Goal: Transaction & Acquisition: Purchase product/service

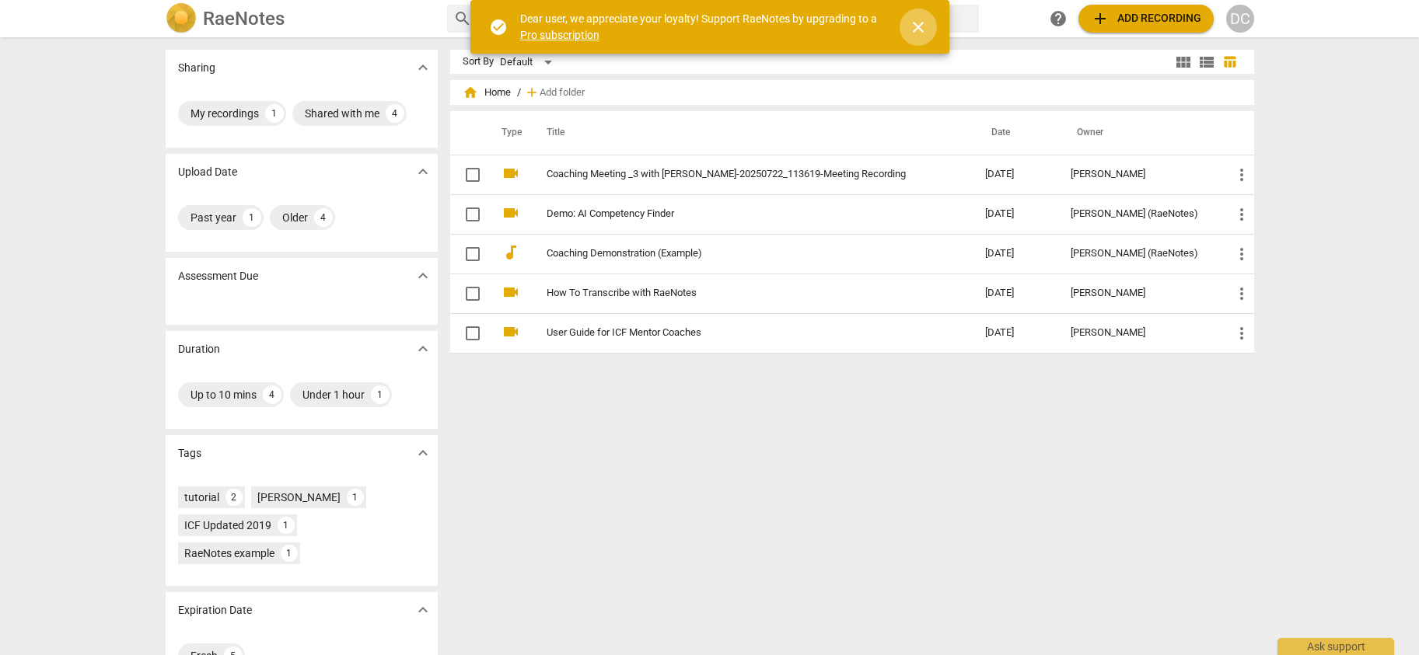
click at [919, 26] on span "close" at bounding box center [918, 27] width 19 height 19
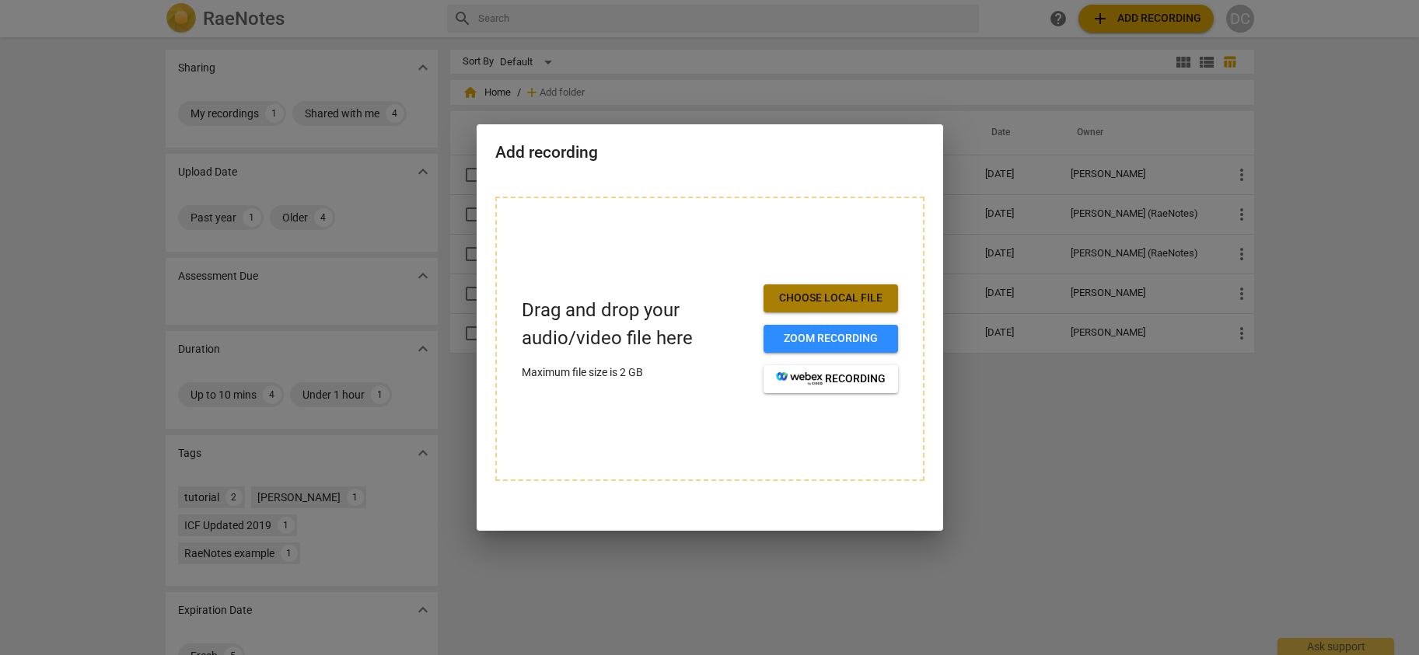
click at [811, 299] on span "Choose local file" at bounding box center [831, 299] width 110 height 16
click at [837, 299] on span "Choose local file" at bounding box center [831, 299] width 110 height 16
click at [763, 430] on div "Drag and drop your audio/video file here Maximum file size is 2 GB Choose local…" at bounding box center [709, 339] width 429 height 285
drag, startPoint x: 715, startPoint y: 266, endPoint x: 628, endPoint y: 271, distance: 86.5
drag, startPoint x: 628, startPoint y: 271, endPoint x: 541, endPoint y: 367, distance: 129.3
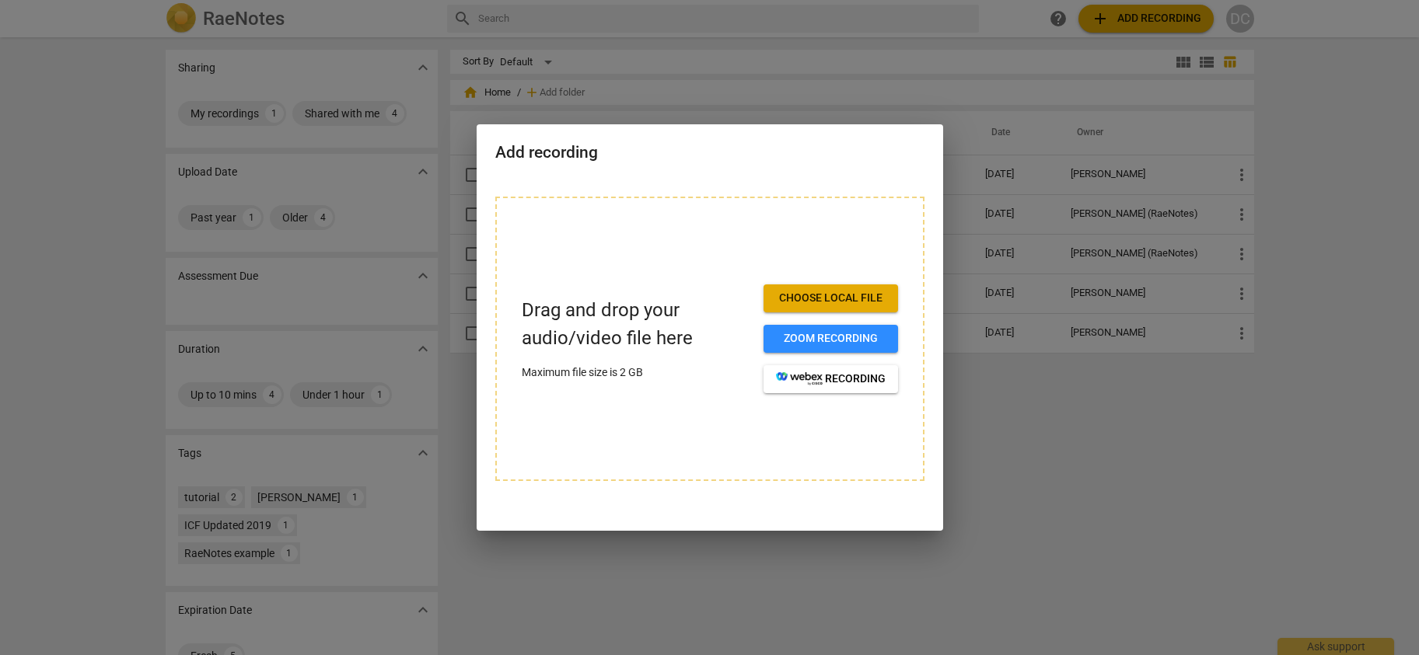
click at [541, 367] on p "Maximum file size is 2 GB" at bounding box center [636, 373] width 229 height 16
click at [1020, 187] on div at bounding box center [709, 327] width 1419 height 655
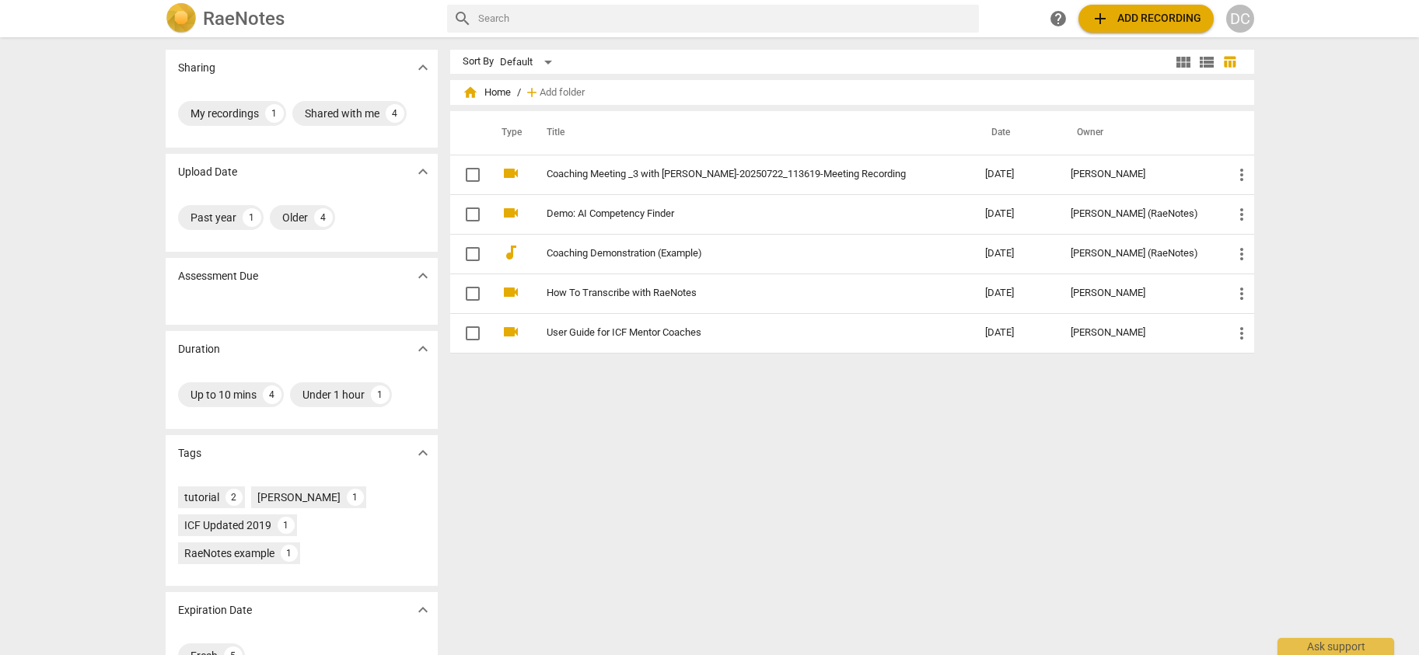
click at [1059, 17] on span "help" at bounding box center [1058, 18] width 19 height 19
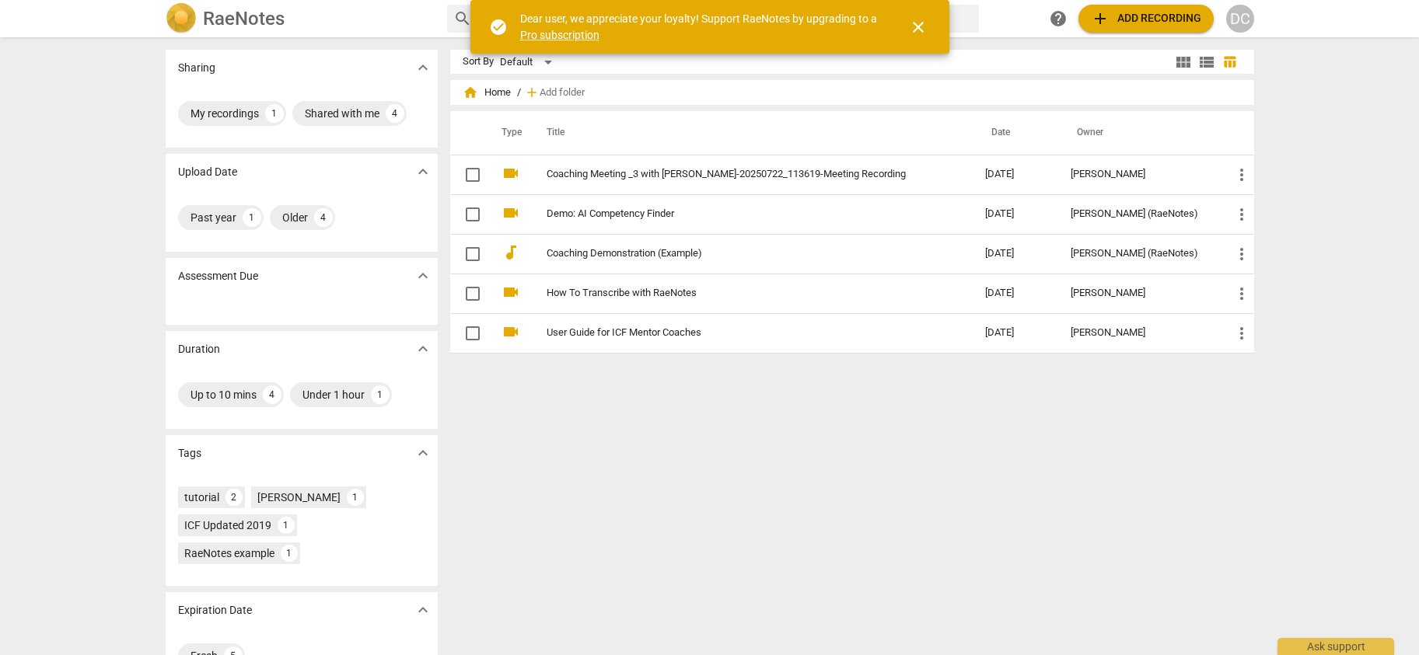
click at [910, 27] on span "close" at bounding box center [918, 27] width 19 height 19
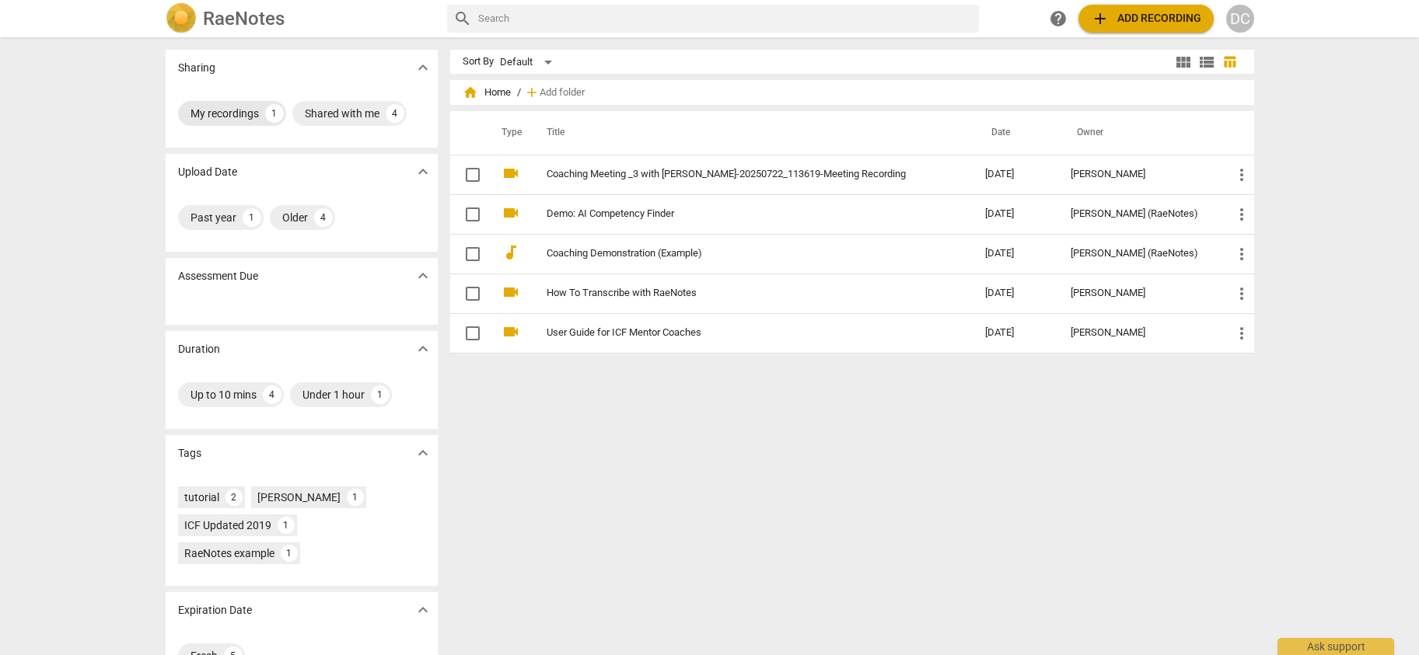
click at [225, 112] on div "My recordings" at bounding box center [224, 114] width 68 height 16
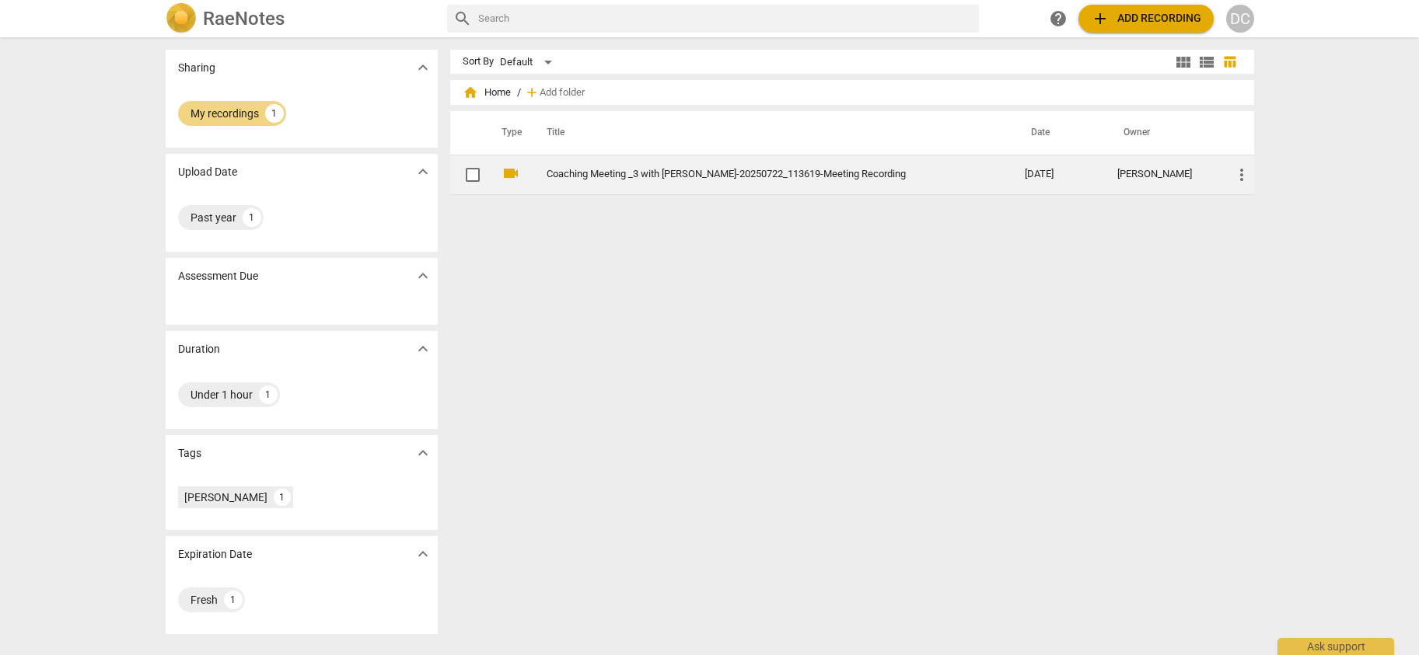
click at [1236, 171] on span "more_vert" at bounding box center [1241, 175] width 19 height 19
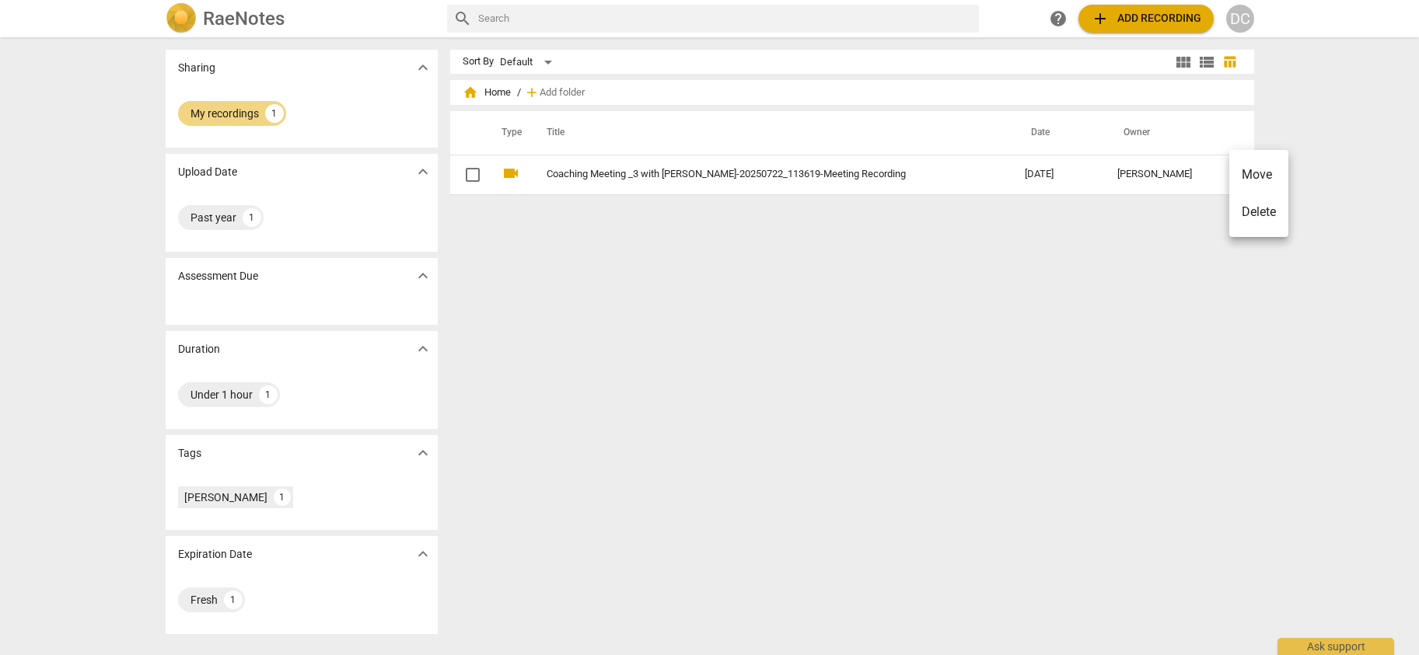
click at [1172, 305] on div at bounding box center [709, 327] width 1419 height 655
click at [1058, 13] on span "help" at bounding box center [1058, 18] width 19 height 19
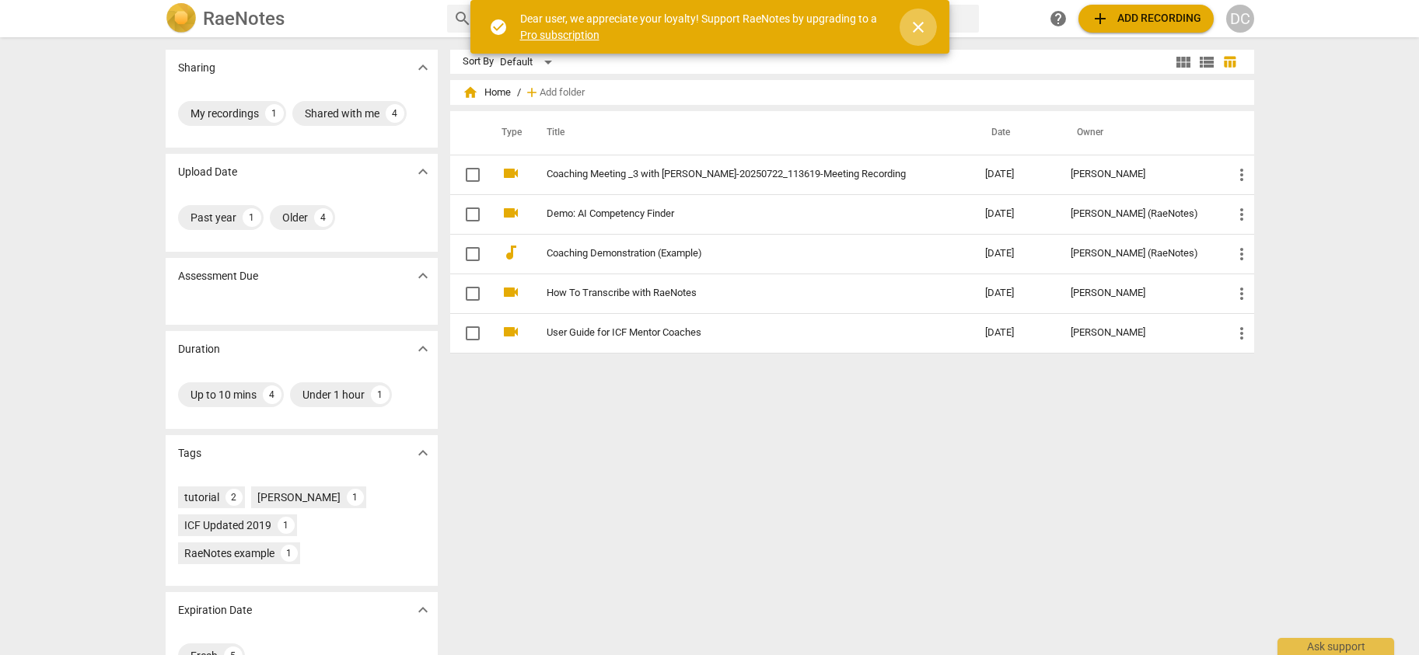
click at [919, 30] on span "close" at bounding box center [918, 27] width 19 height 19
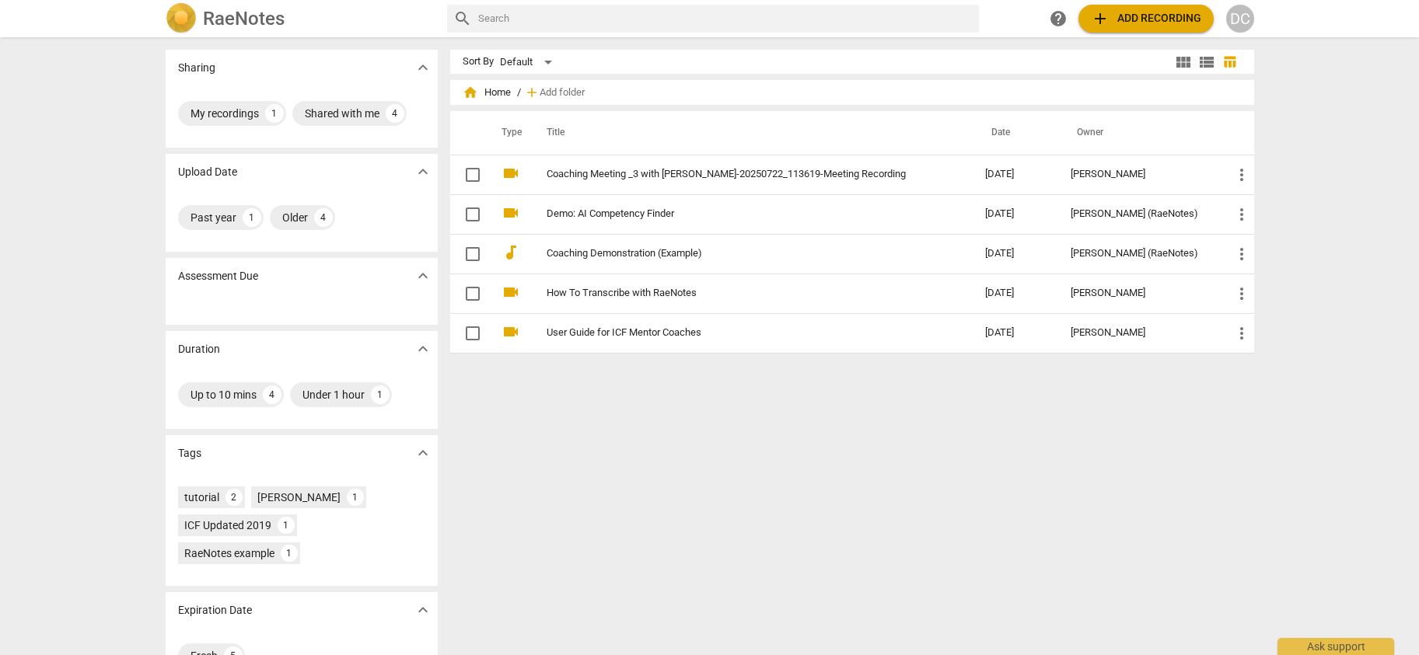
click at [500, 19] on input "text" at bounding box center [725, 18] width 495 height 25
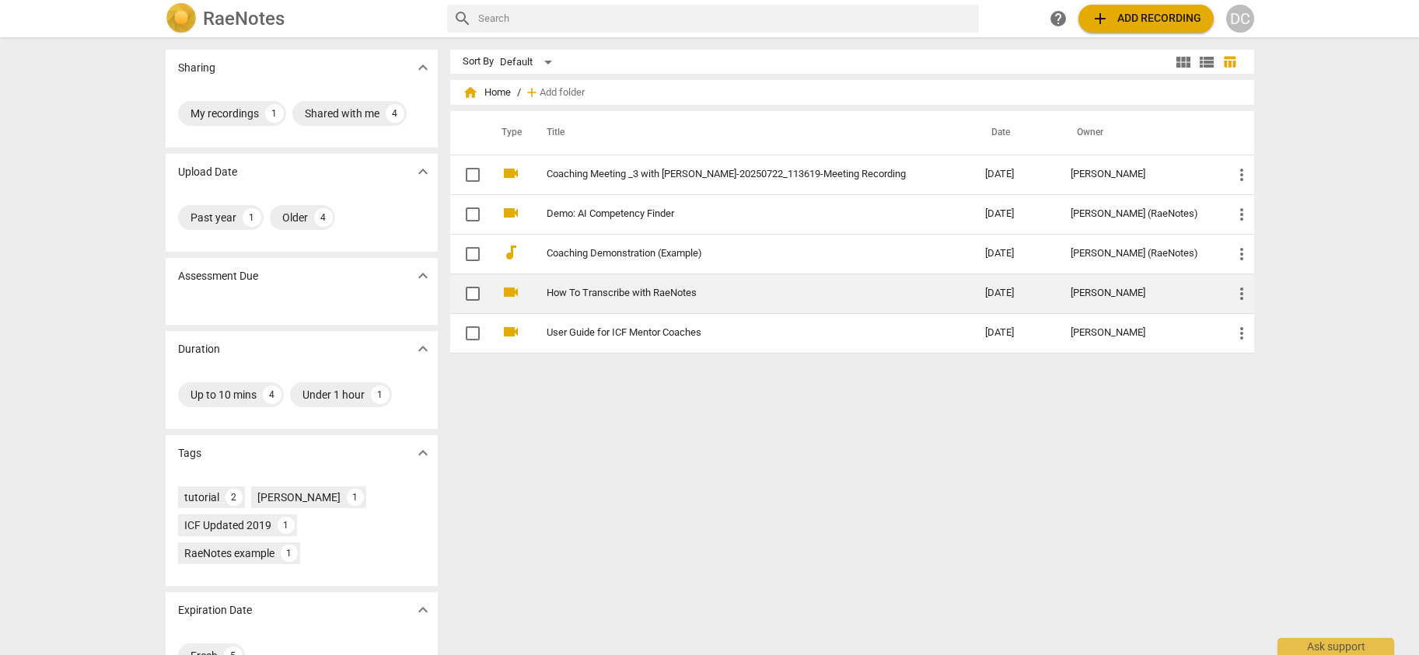
click at [601, 292] on link "How To Transcribe with RaeNotes" at bounding box center [738, 294] width 383 height 12
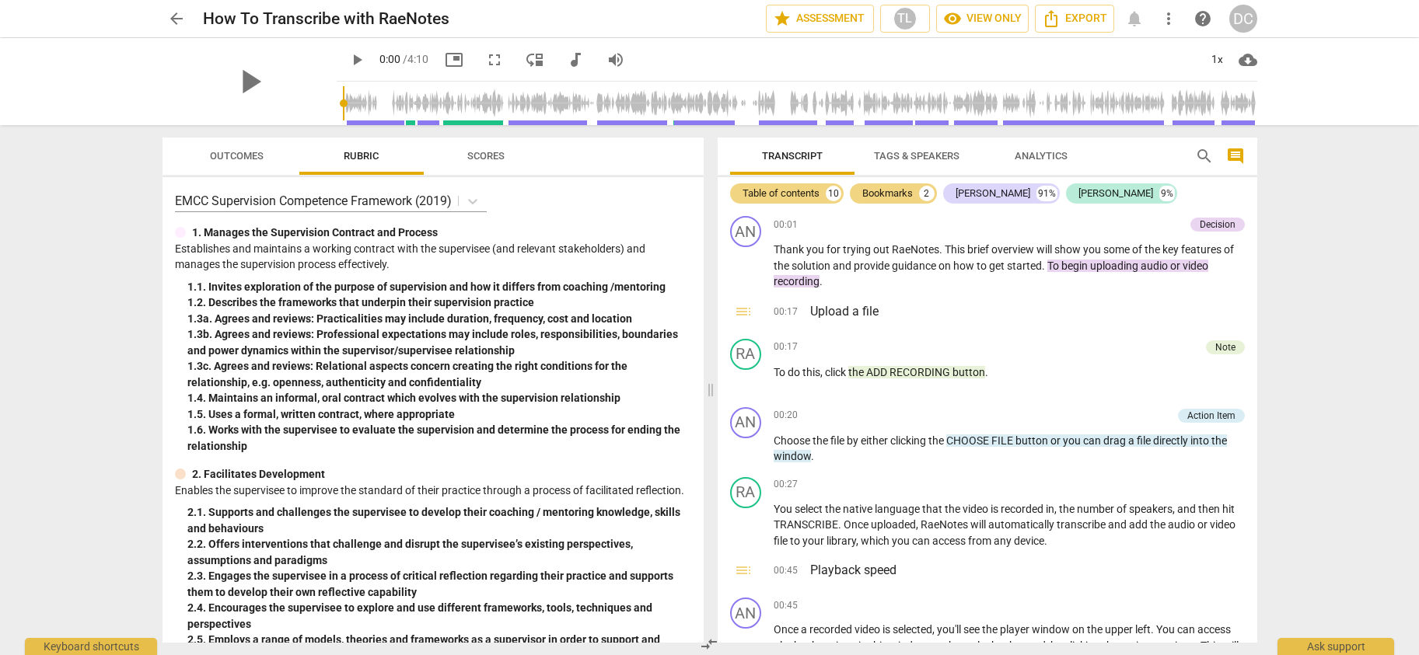
click at [1363, 257] on div "arrow_back How To Transcribe with RaeNotes star Assessment TL visibility View o…" at bounding box center [709, 327] width 1419 height 655
click at [177, 15] on span "arrow_back" at bounding box center [176, 18] width 19 height 19
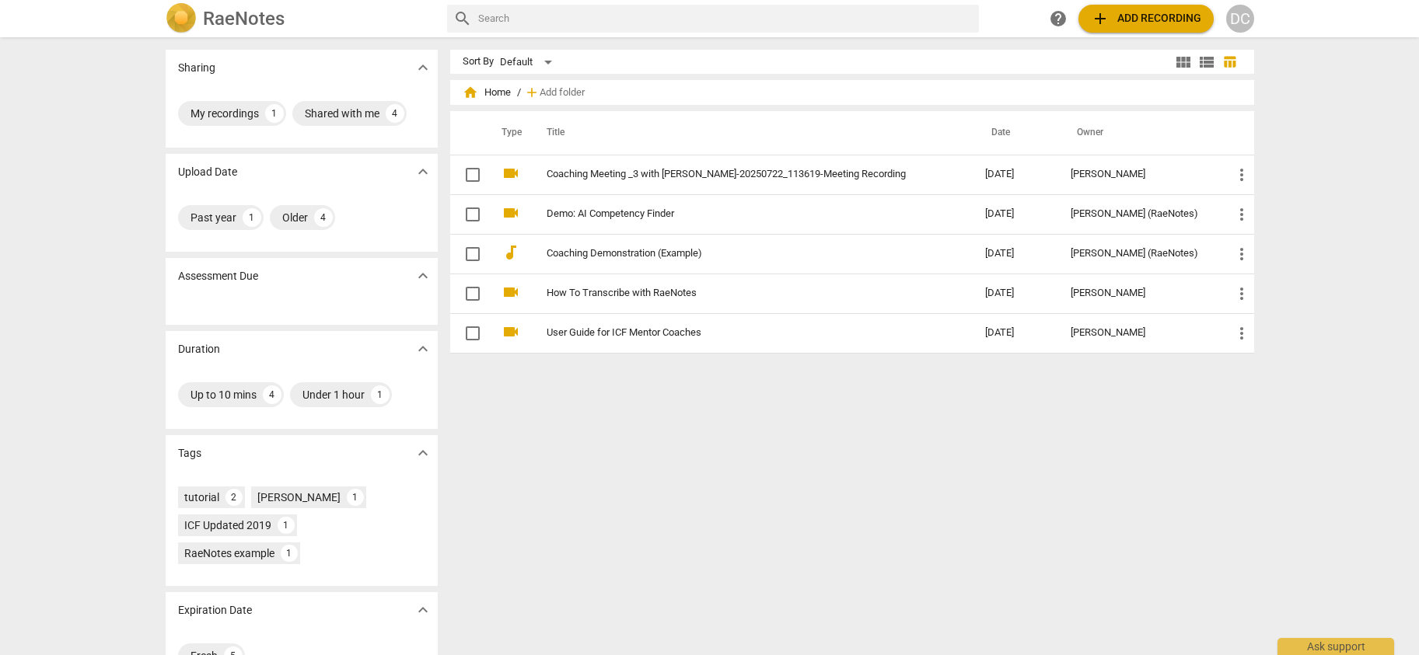
click at [1146, 16] on span "add Add recording" at bounding box center [1146, 18] width 110 height 19
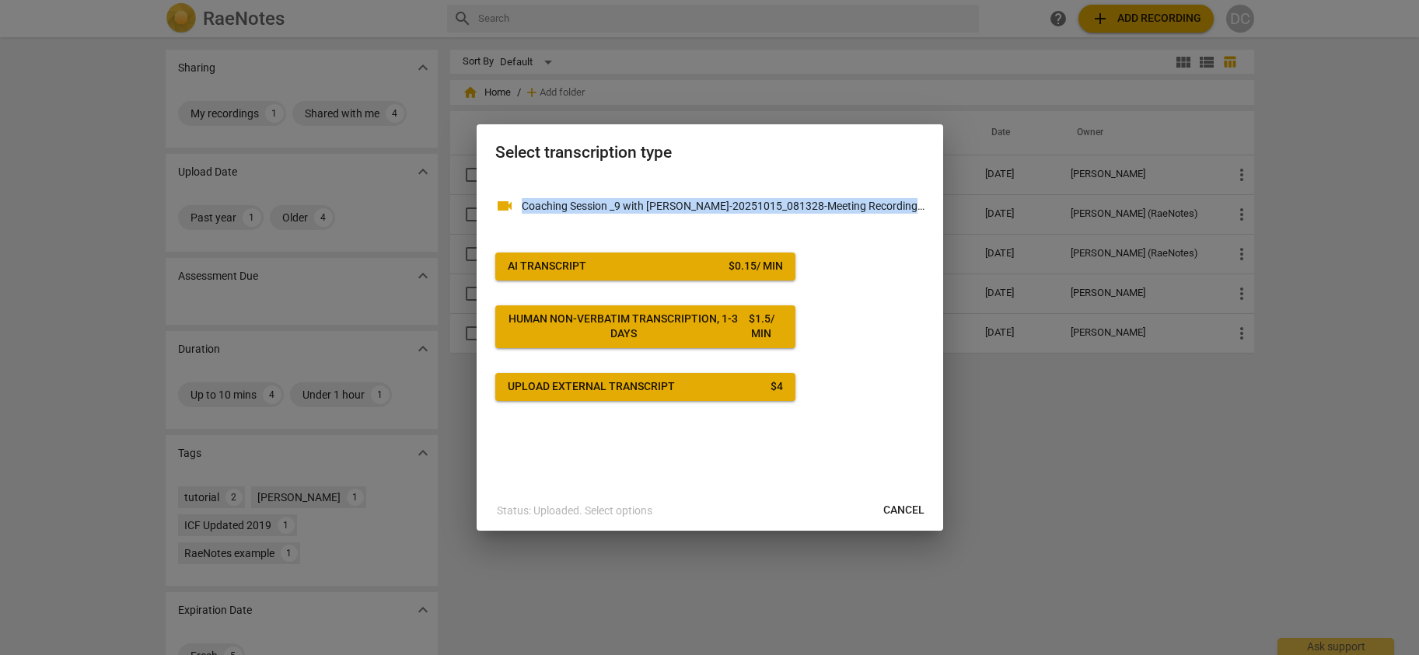
drag, startPoint x: 714, startPoint y: 140, endPoint x: 725, endPoint y: 295, distance: 155.2
click at [725, 295] on div "Select transcription type videocam Coaching Session _9 with Joe-20251015_081328…" at bounding box center [710, 327] width 467 height 407
drag, startPoint x: 725, startPoint y: 295, endPoint x: 883, endPoint y: 361, distance: 170.4
click at [883, 361] on div "videocam Coaching Session _9 with Joe-20251015_081328-Meeting Recording.mp4 ( v…" at bounding box center [709, 289] width 429 height 223
click at [607, 264] on span "AI Transcript $ 0.15 / min" at bounding box center [645, 267] width 275 height 16
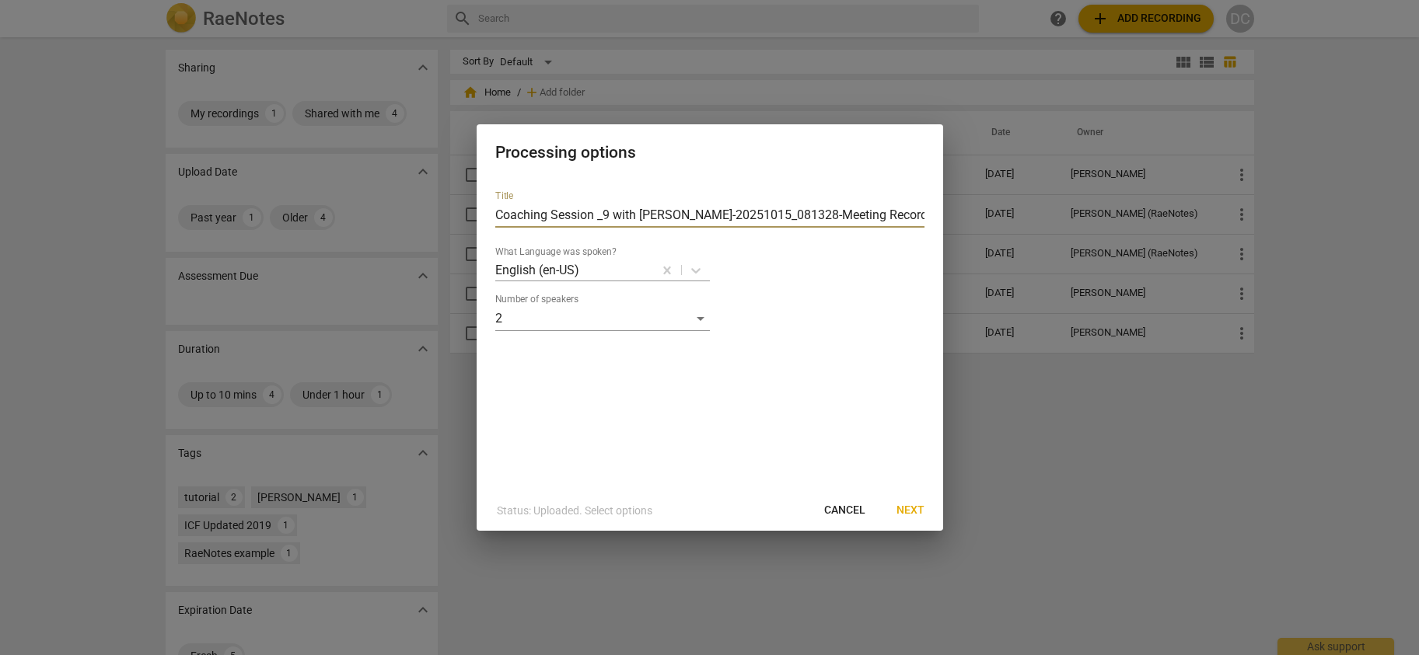
drag, startPoint x: 667, startPoint y: 213, endPoint x: 893, endPoint y: 218, distance: 226.3
click at [893, 218] on input "Coaching Session _9 with Joe-20251015_081328-Meeting Recording" at bounding box center [709, 215] width 429 height 25
type input "Coaching Session _9 with [PERSON_NAME]- Coach [PERSON_NAME]"
click at [905, 505] on span "Next" at bounding box center [911, 511] width 28 height 16
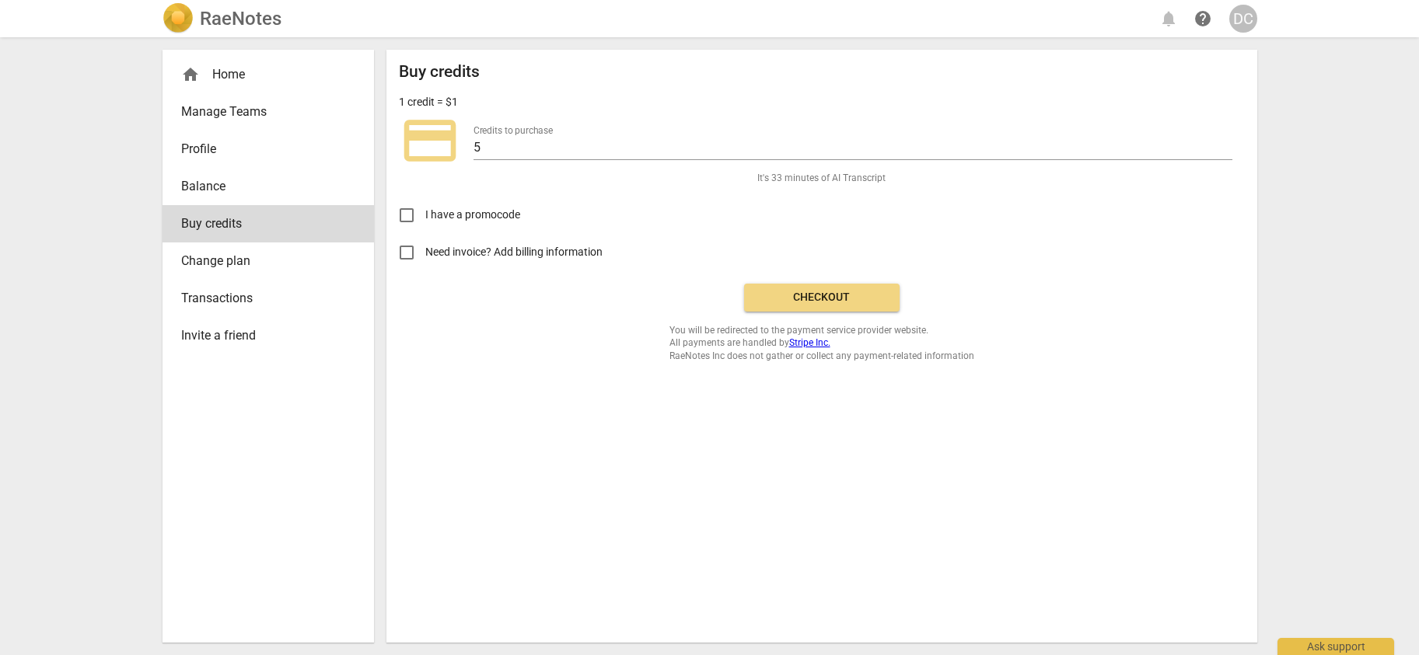
click at [827, 294] on span "Checkout" at bounding box center [822, 298] width 131 height 16
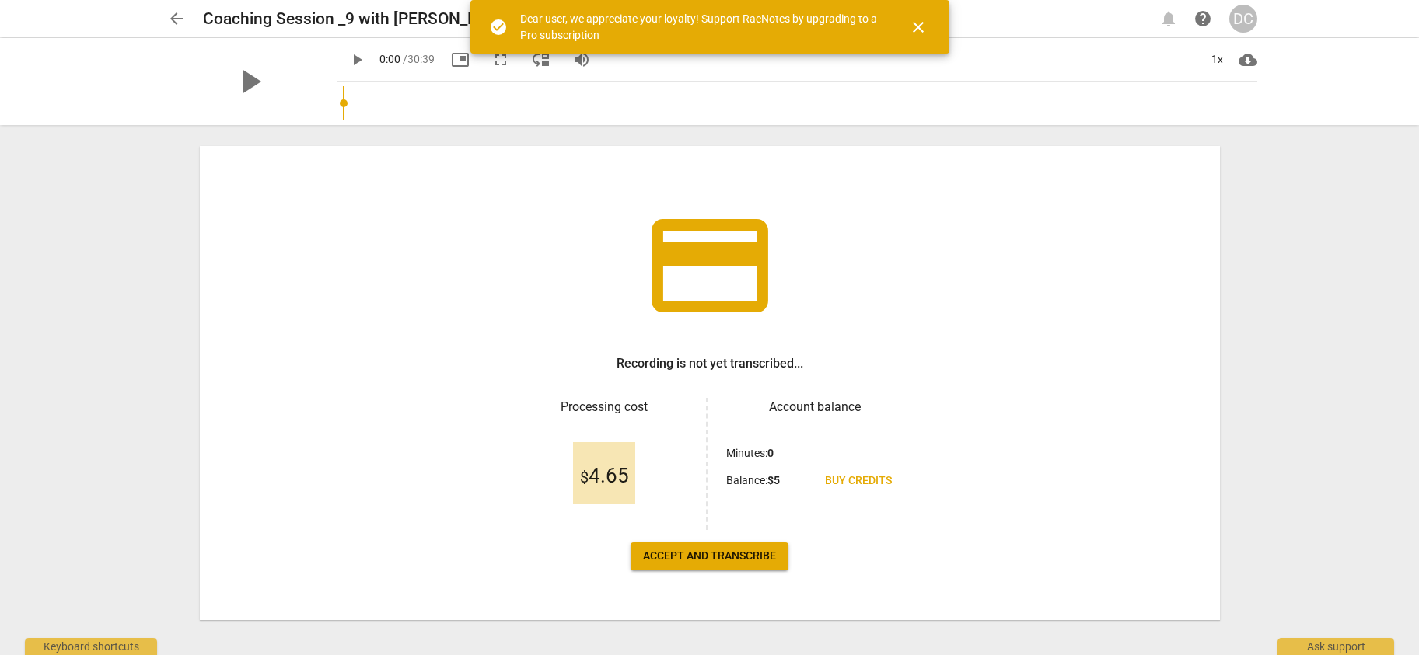
scroll to position [46, 0]
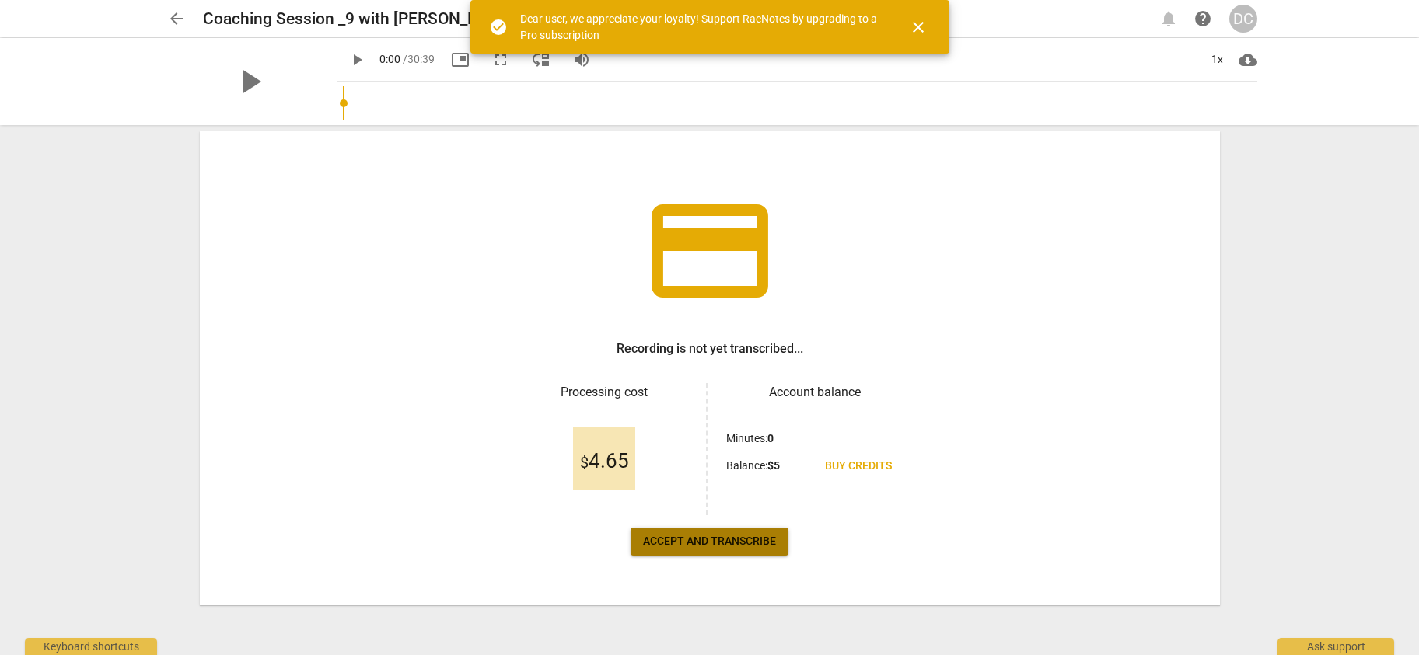
click at [710, 544] on span "Accept and transcribe" at bounding box center [709, 542] width 133 height 16
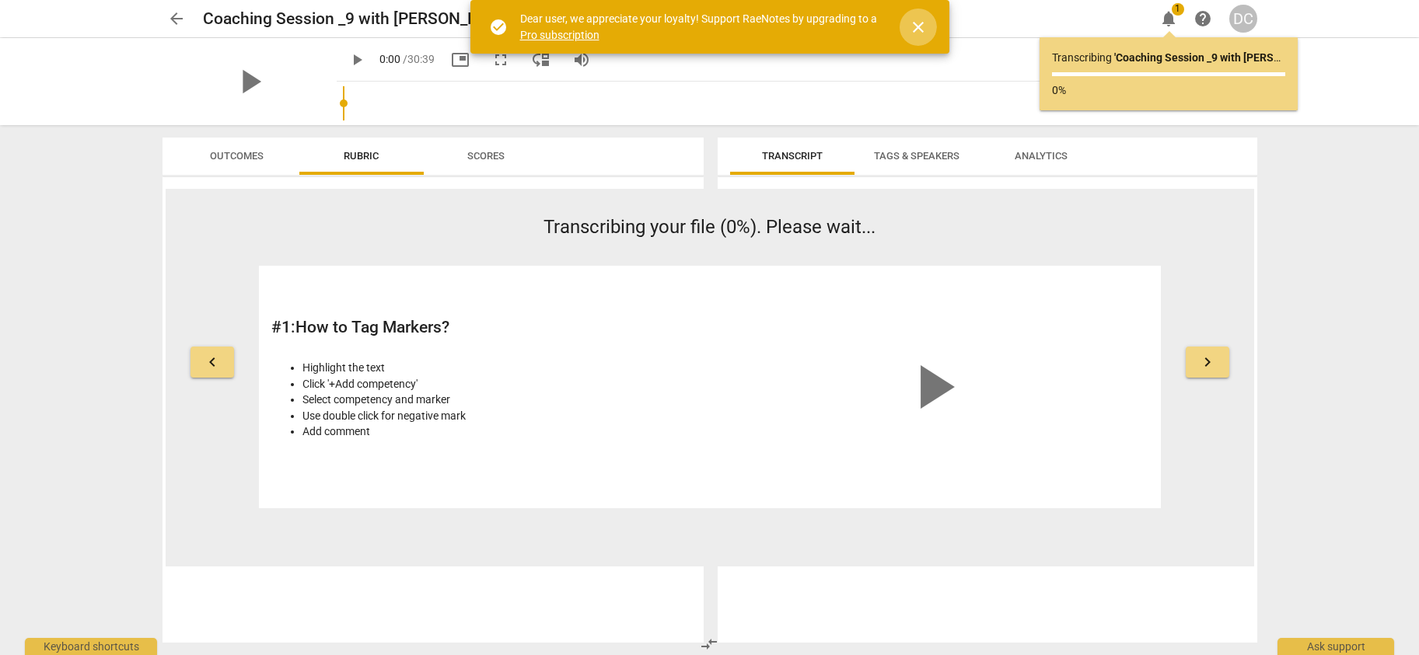
click at [916, 23] on span "close" at bounding box center [918, 27] width 19 height 19
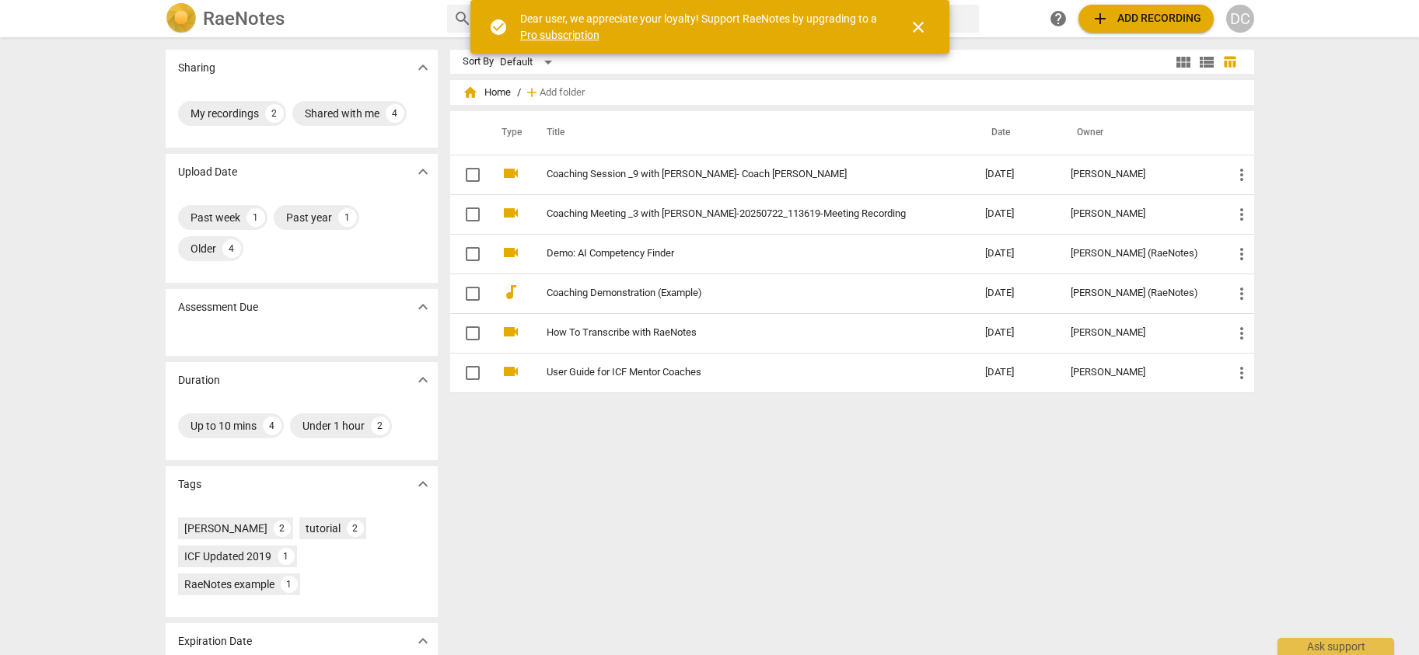
click at [926, 27] on span "close" at bounding box center [918, 27] width 19 height 19
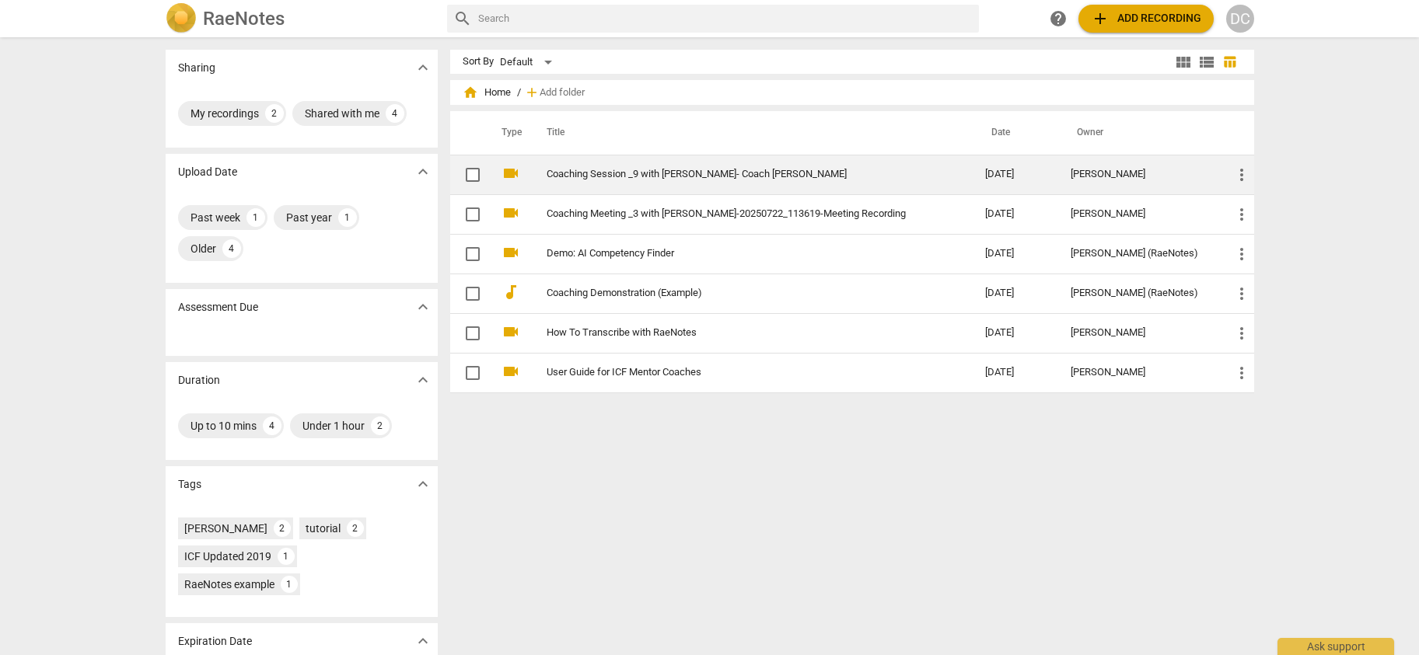
click at [616, 173] on link "Coaching Session _9 with [PERSON_NAME]- Coach [PERSON_NAME]" at bounding box center [738, 175] width 383 height 12
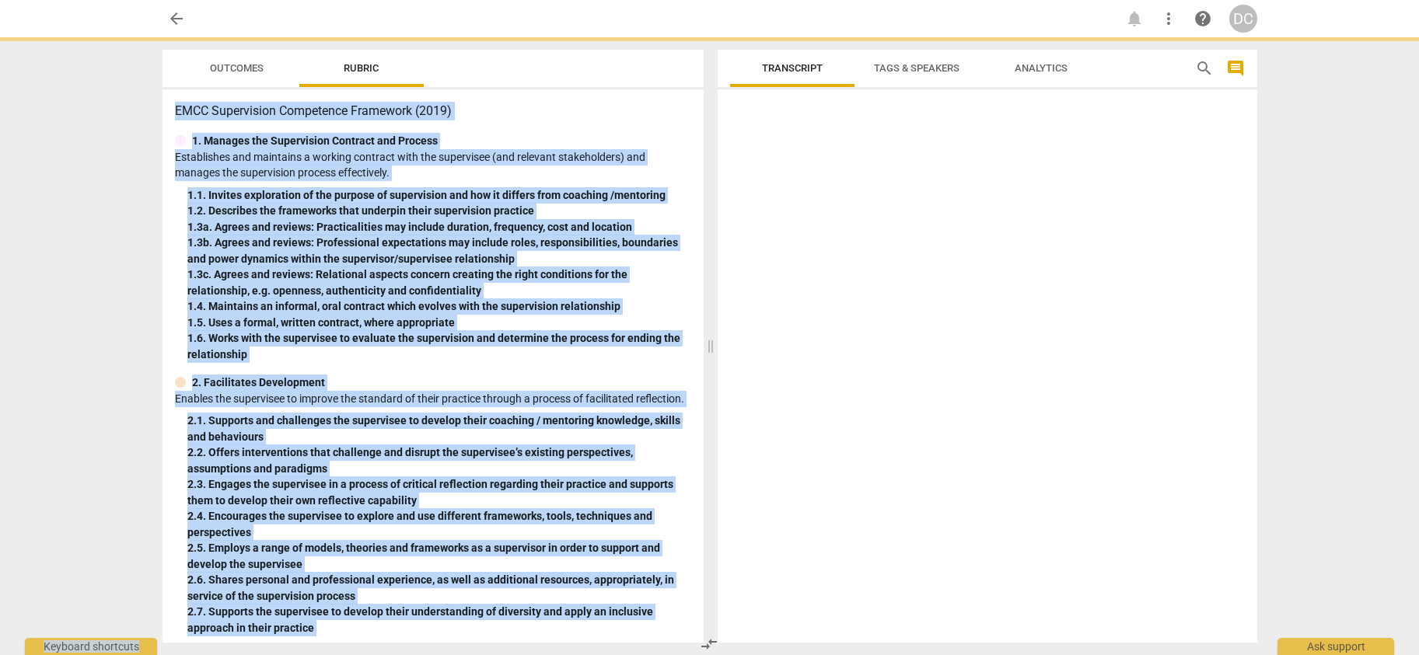
click at [616, 173] on p "Establishes and maintains a working contract with the supervisee (and relevant …" at bounding box center [433, 165] width 516 height 32
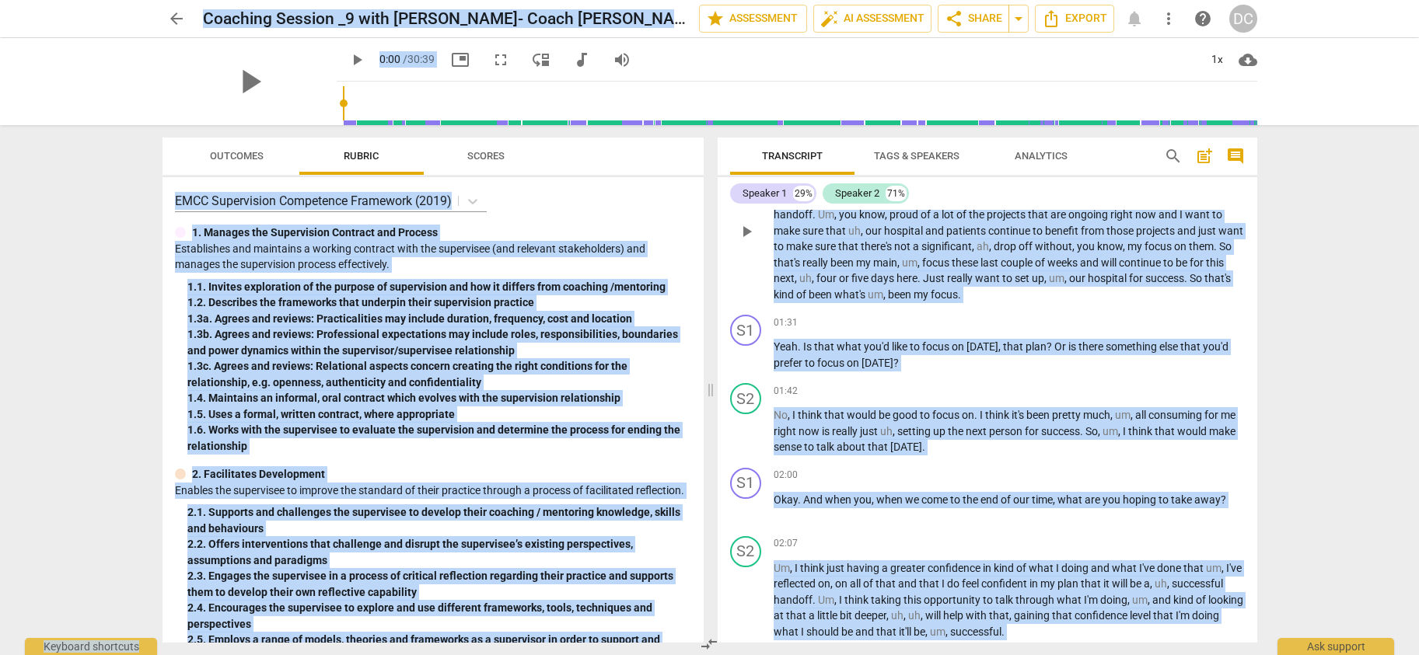
scroll to position [156, 0]
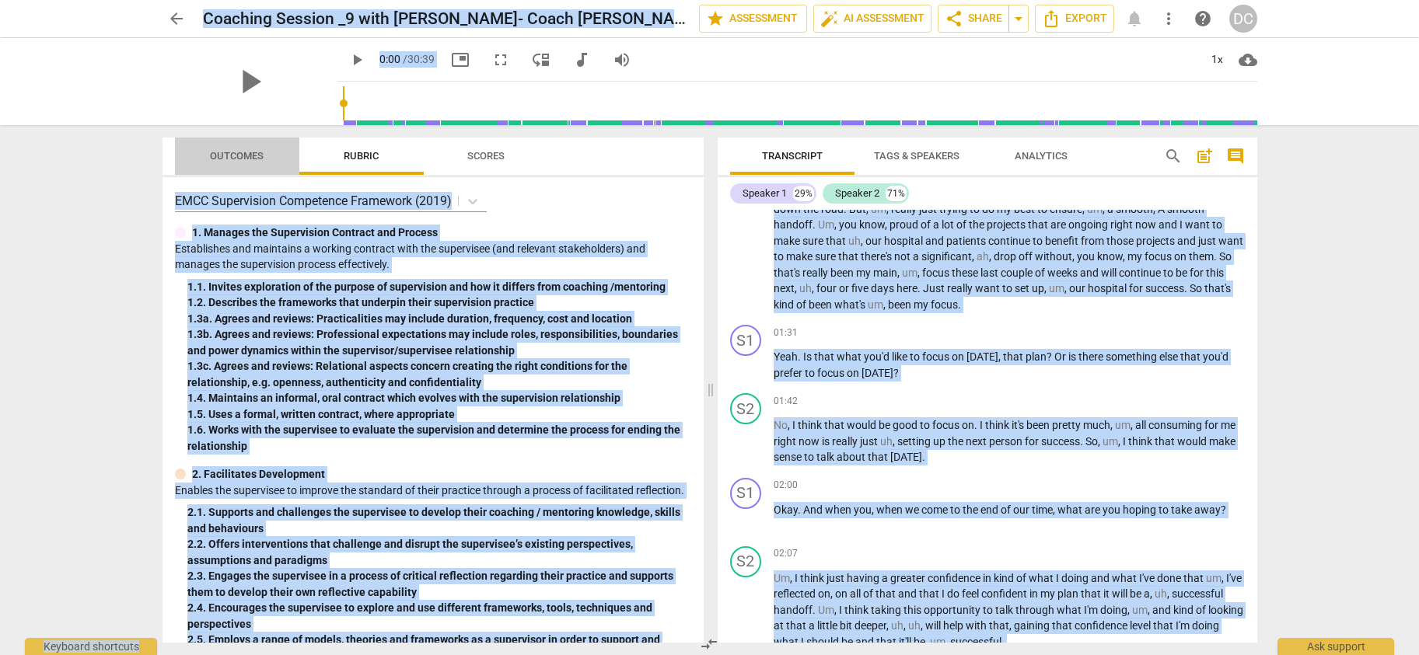
click at [250, 152] on span "Outcomes" at bounding box center [237, 156] width 54 height 12
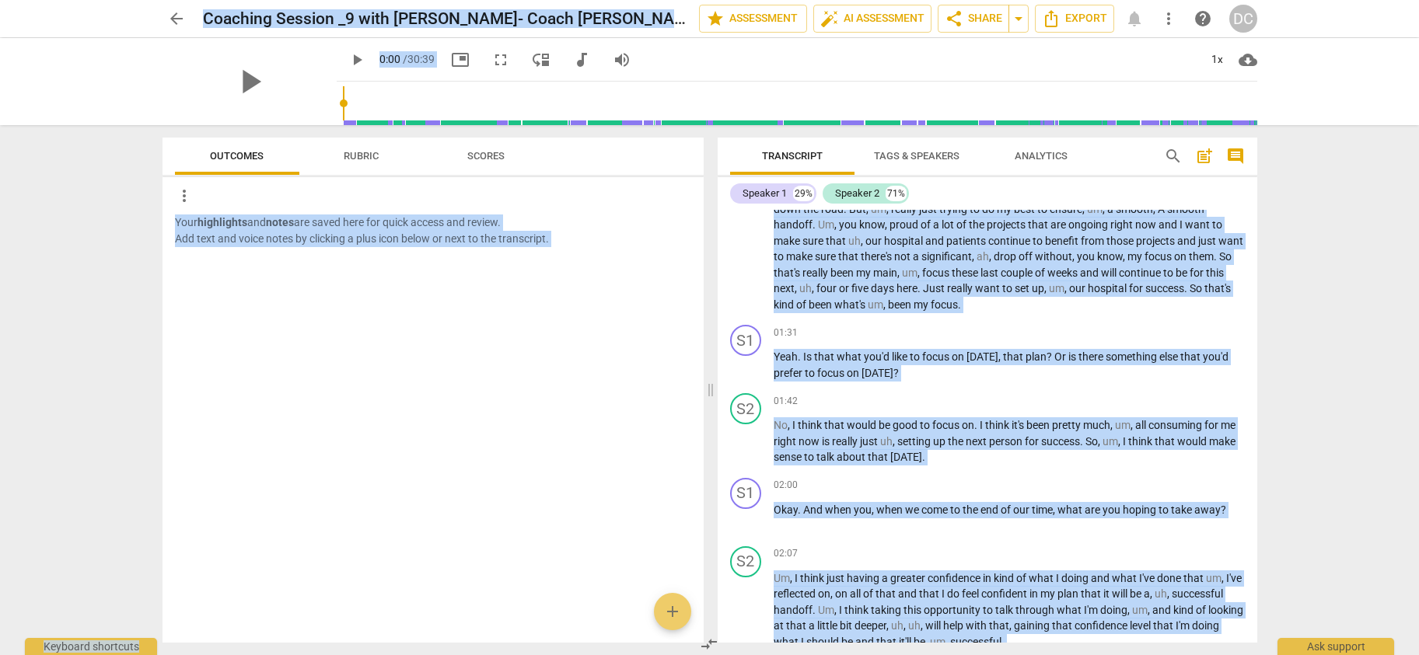
click at [355, 154] on span "Rubric" at bounding box center [361, 156] width 35 height 12
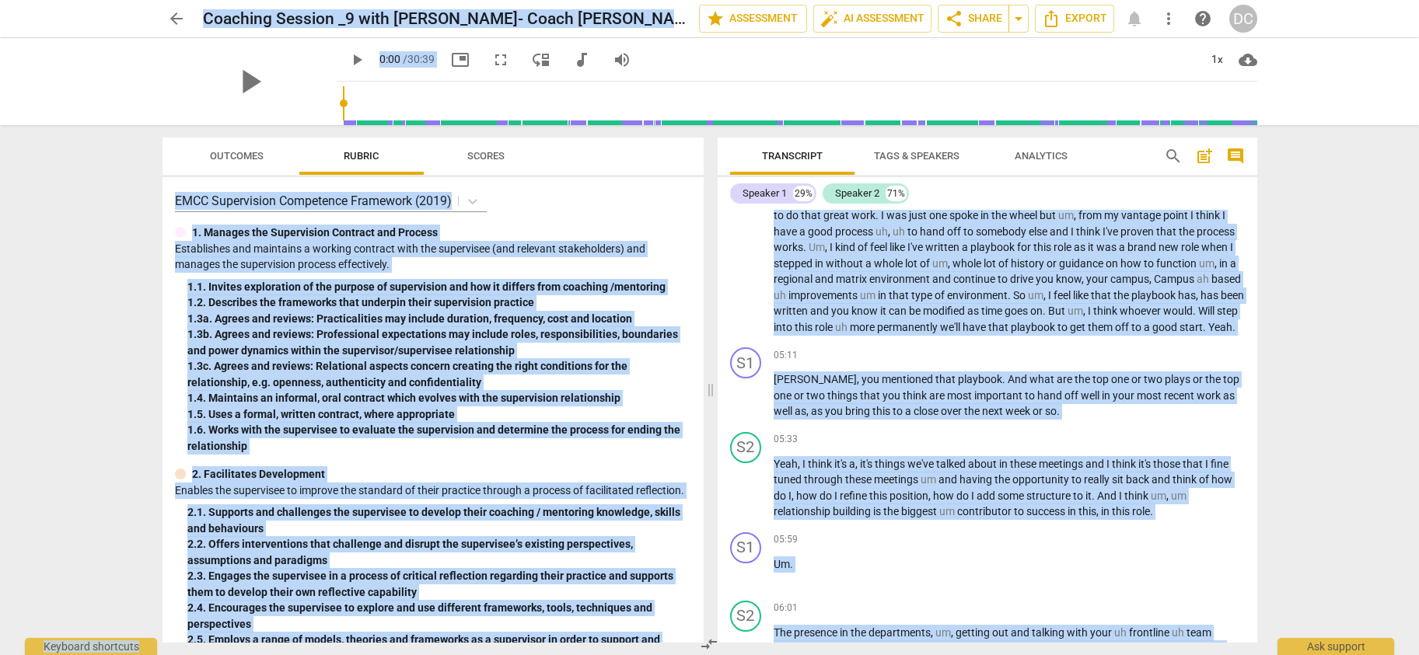
scroll to position [544, 0]
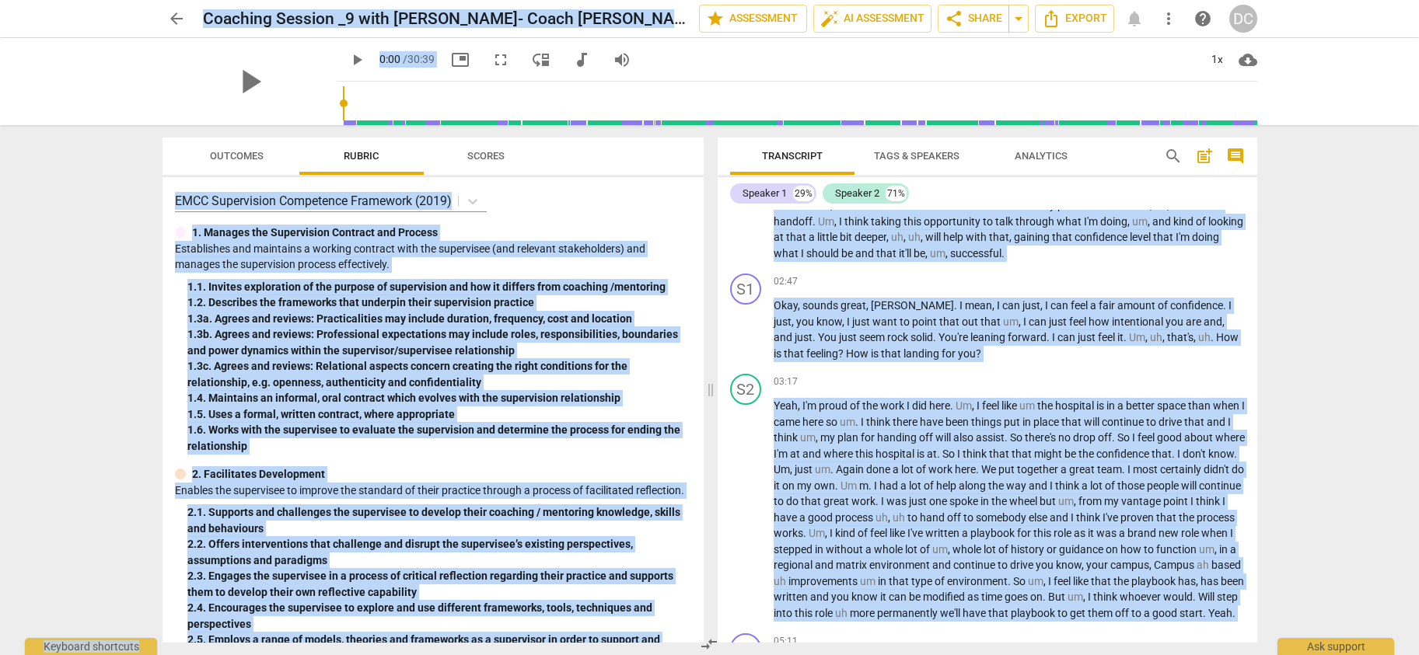
click at [913, 154] on span "Tags & Speakers" at bounding box center [917, 156] width 86 height 12
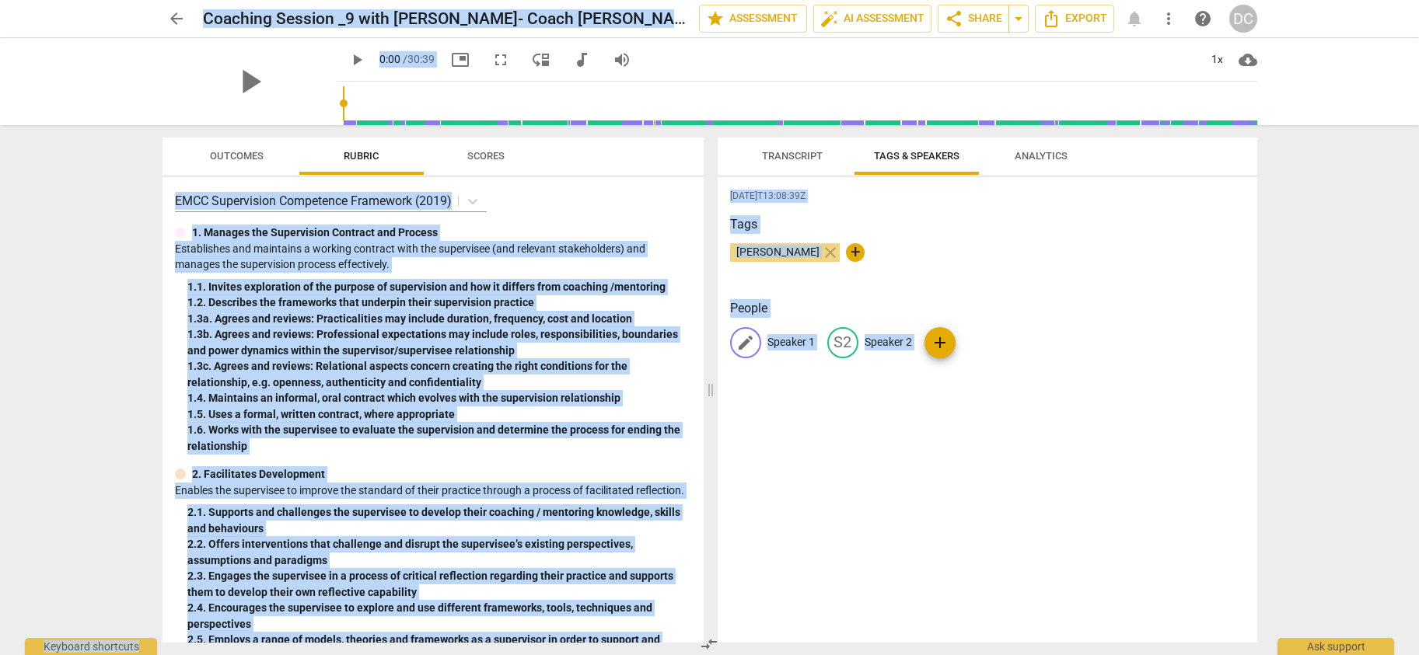
click at [748, 342] on span "edit" at bounding box center [745, 343] width 19 height 19
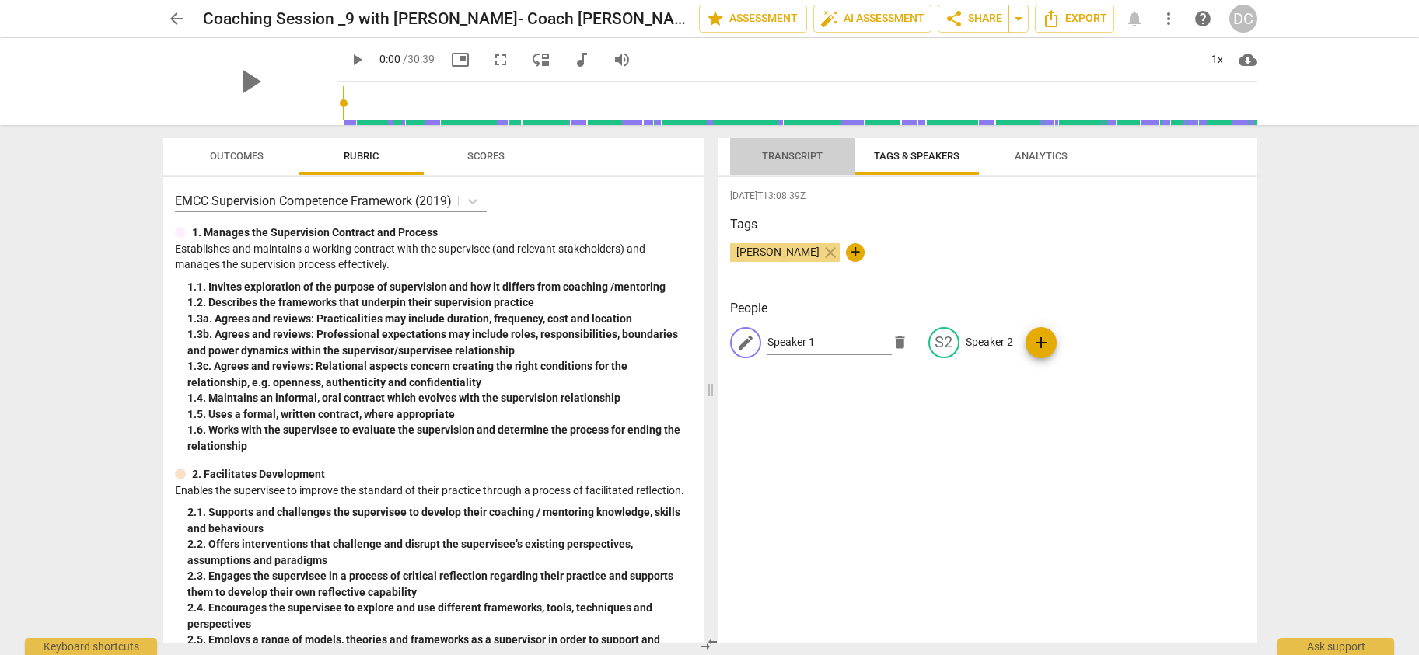
click at [803, 154] on span "Transcript" at bounding box center [792, 156] width 61 height 12
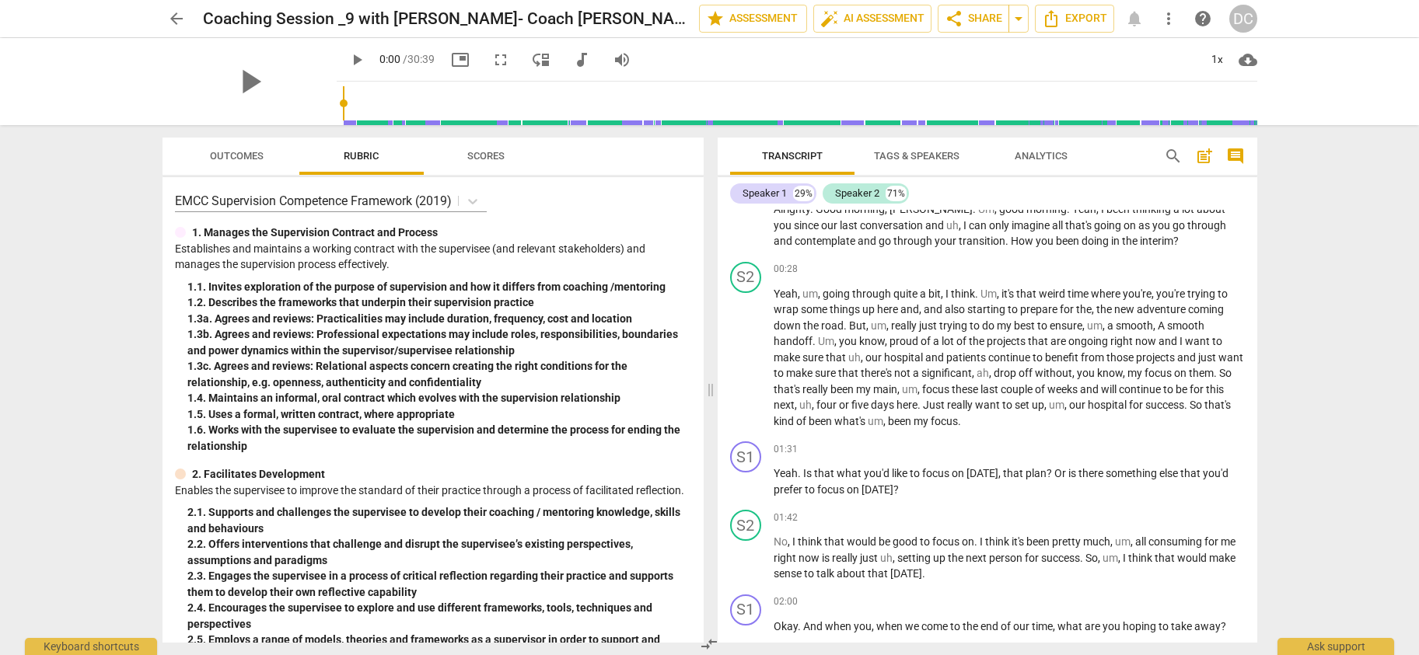
scroll to position [0, 0]
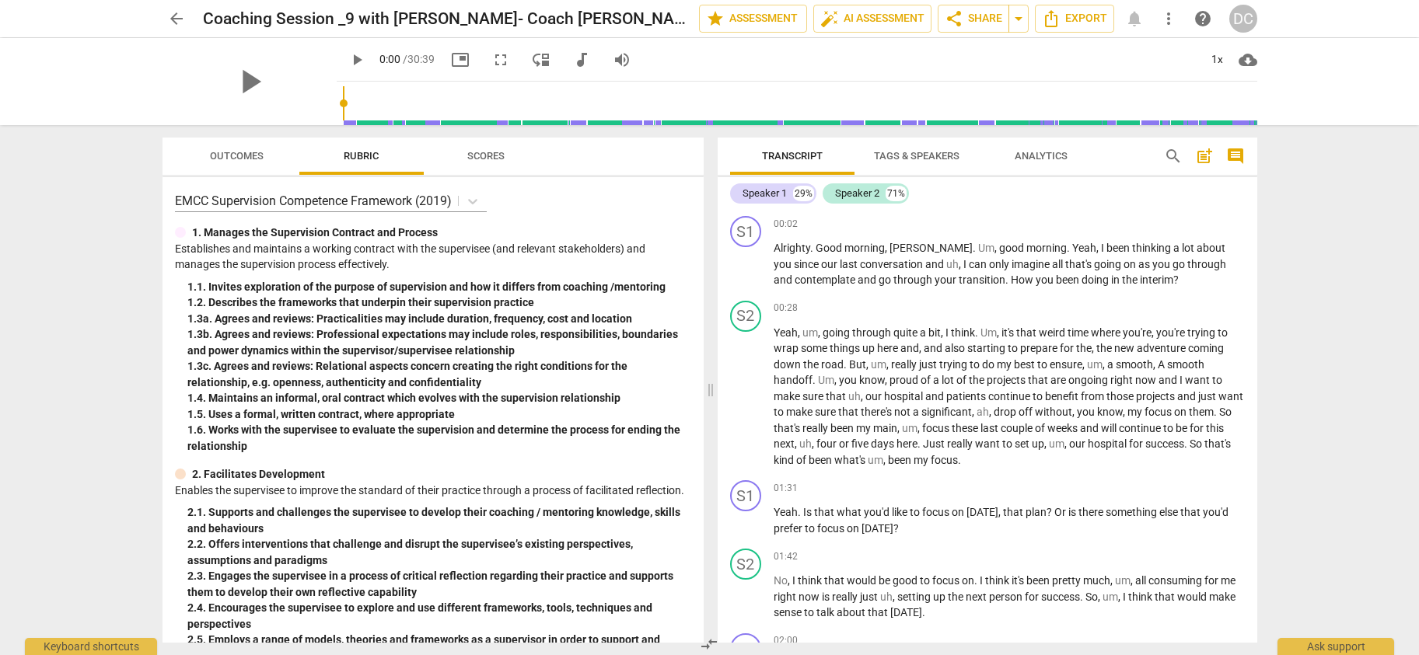
click at [902, 152] on span "Tags & Speakers" at bounding box center [917, 156] width 86 height 12
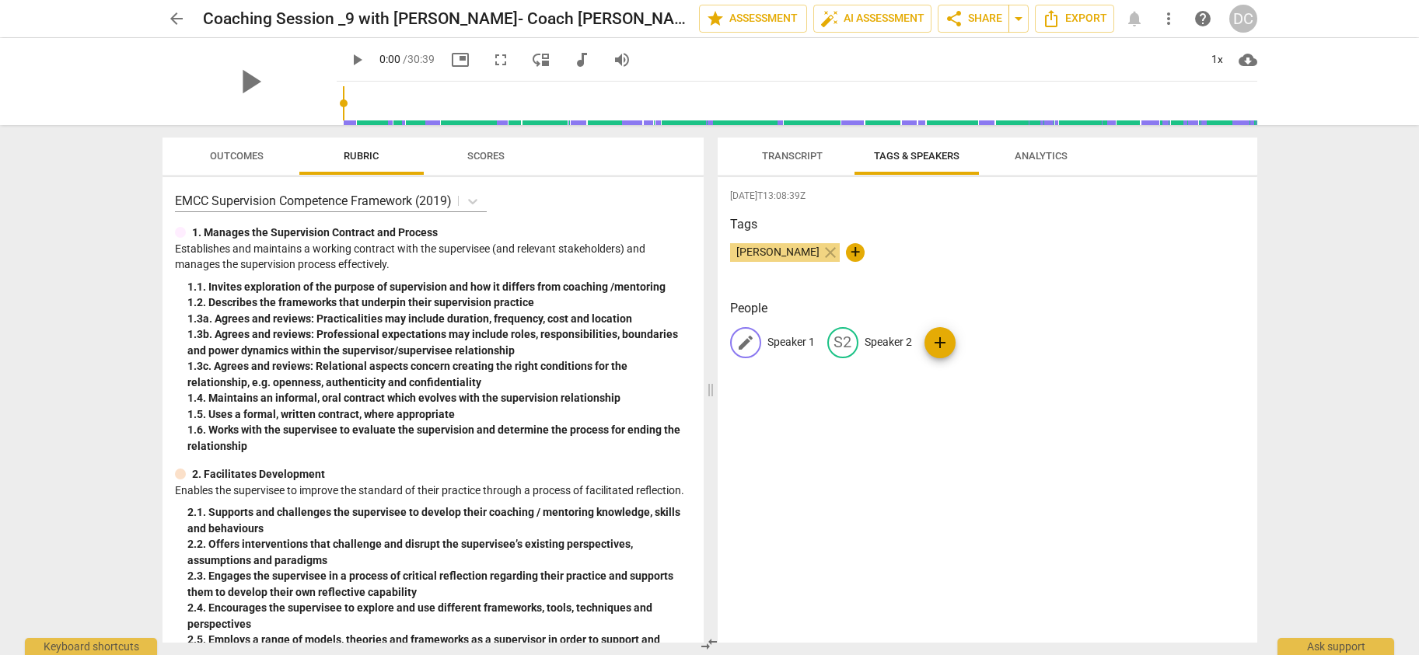
click at [781, 337] on p "Speaker 1" at bounding box center [790, 342] width 47 height 16
type input "Coach [PERSON_NAME]"
click at [981, 338] on p "Speaker 2" at bounding box center [989, 342] width 47 height 16
type input "Client [PERSON_NAME]"
click at [791, 157] on span "Transcript" at bounding box center [792, 156] width 61 height 12
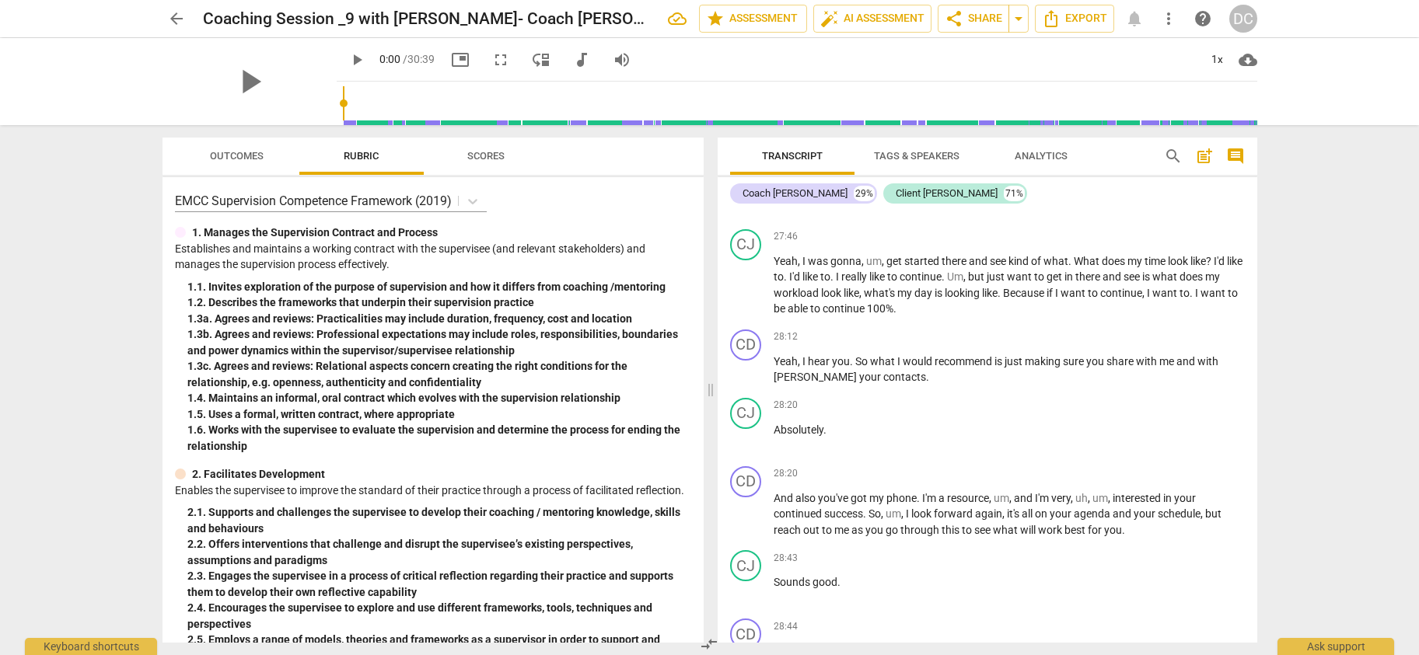
scroll to position [6780, 0]
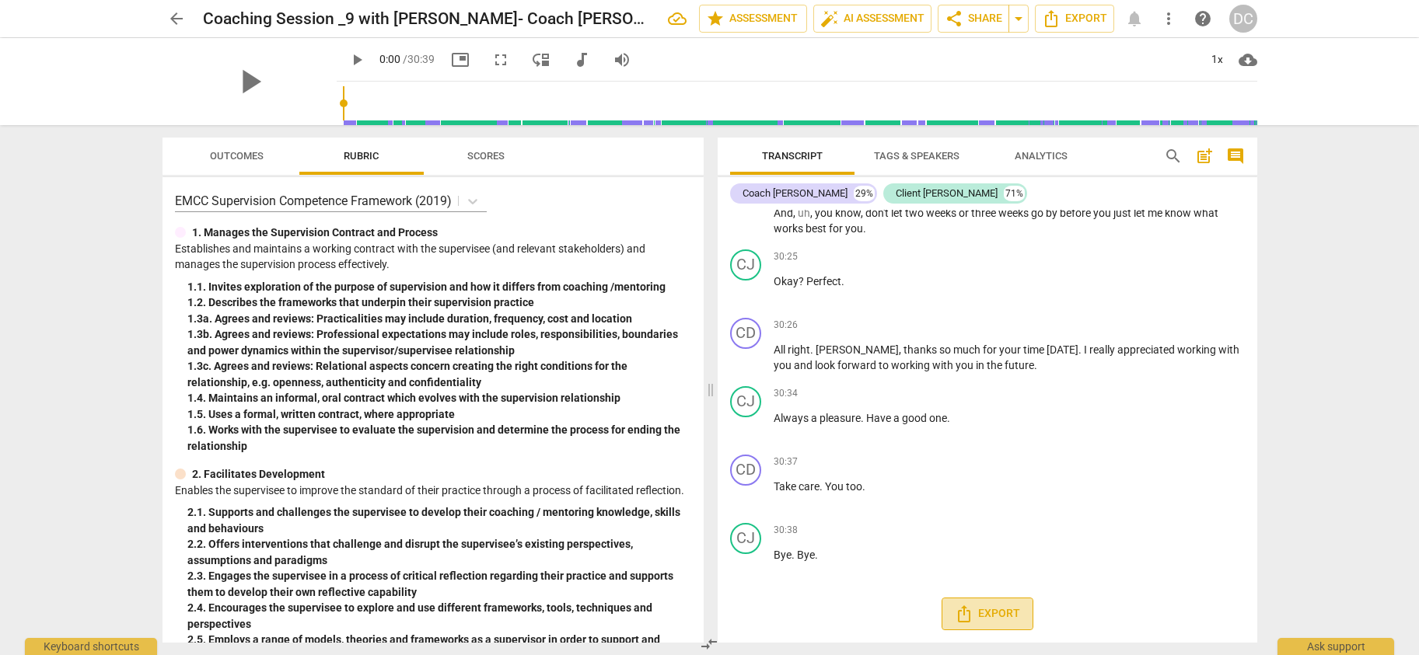
click at [974, 617] on span "Export" at bounding box center [987, 614] width 65 height 19
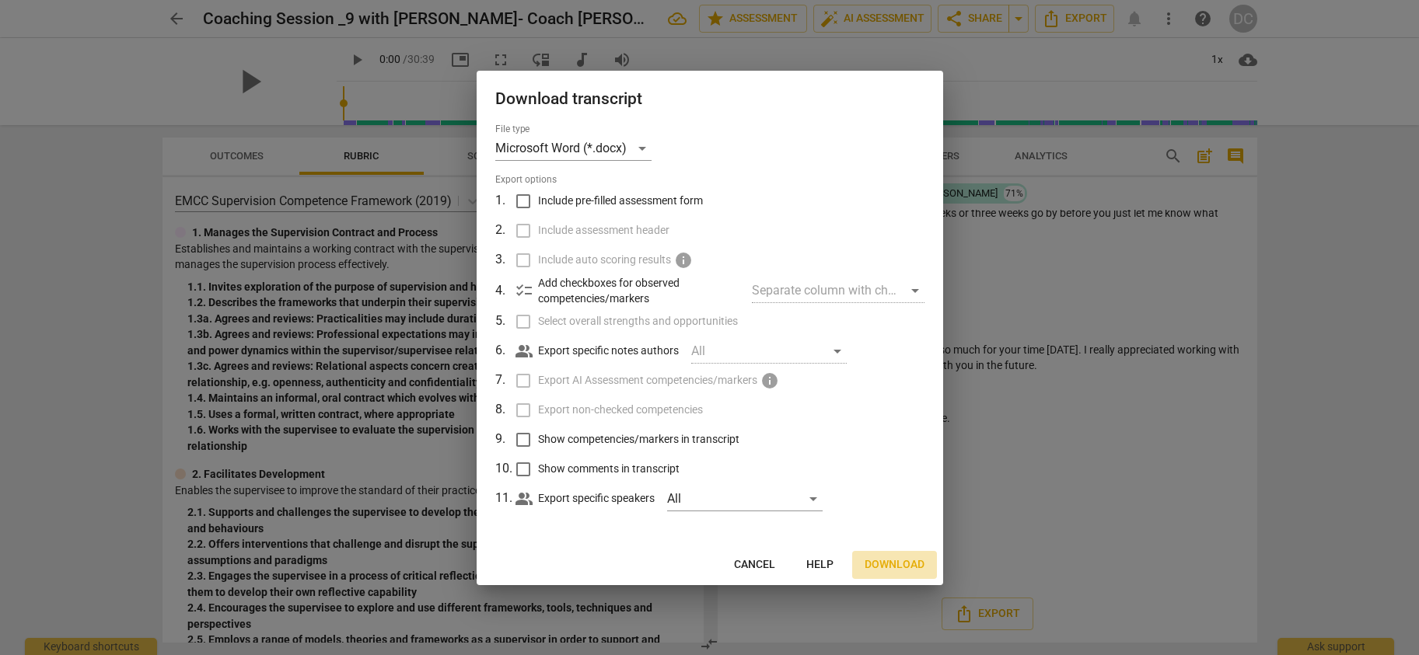
click at [893, 563] on span "Download" at bounding box center [895, 566] width 60 height 16
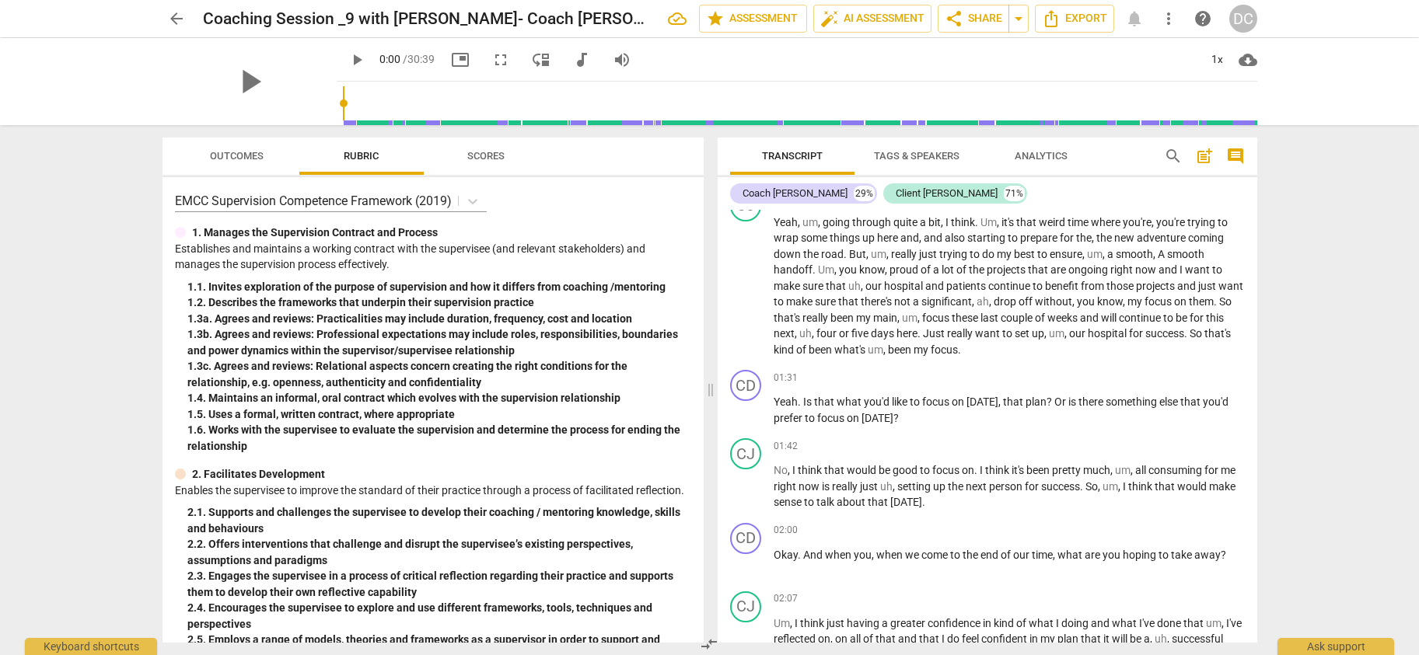
scroll to position [0, 0]
